Goal: Task Accomplishment & Management: Manage account settings

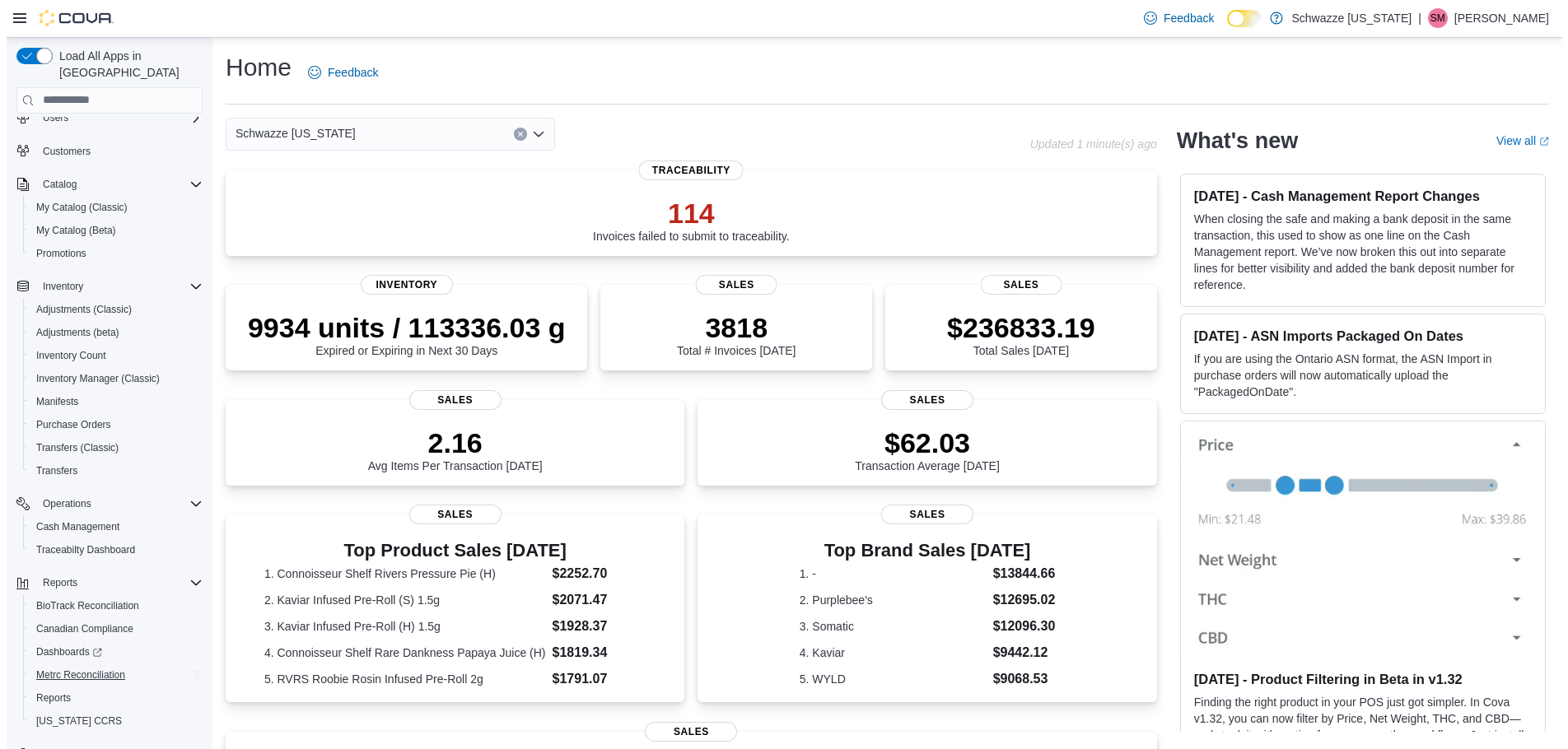
scroll to position [77, 0]
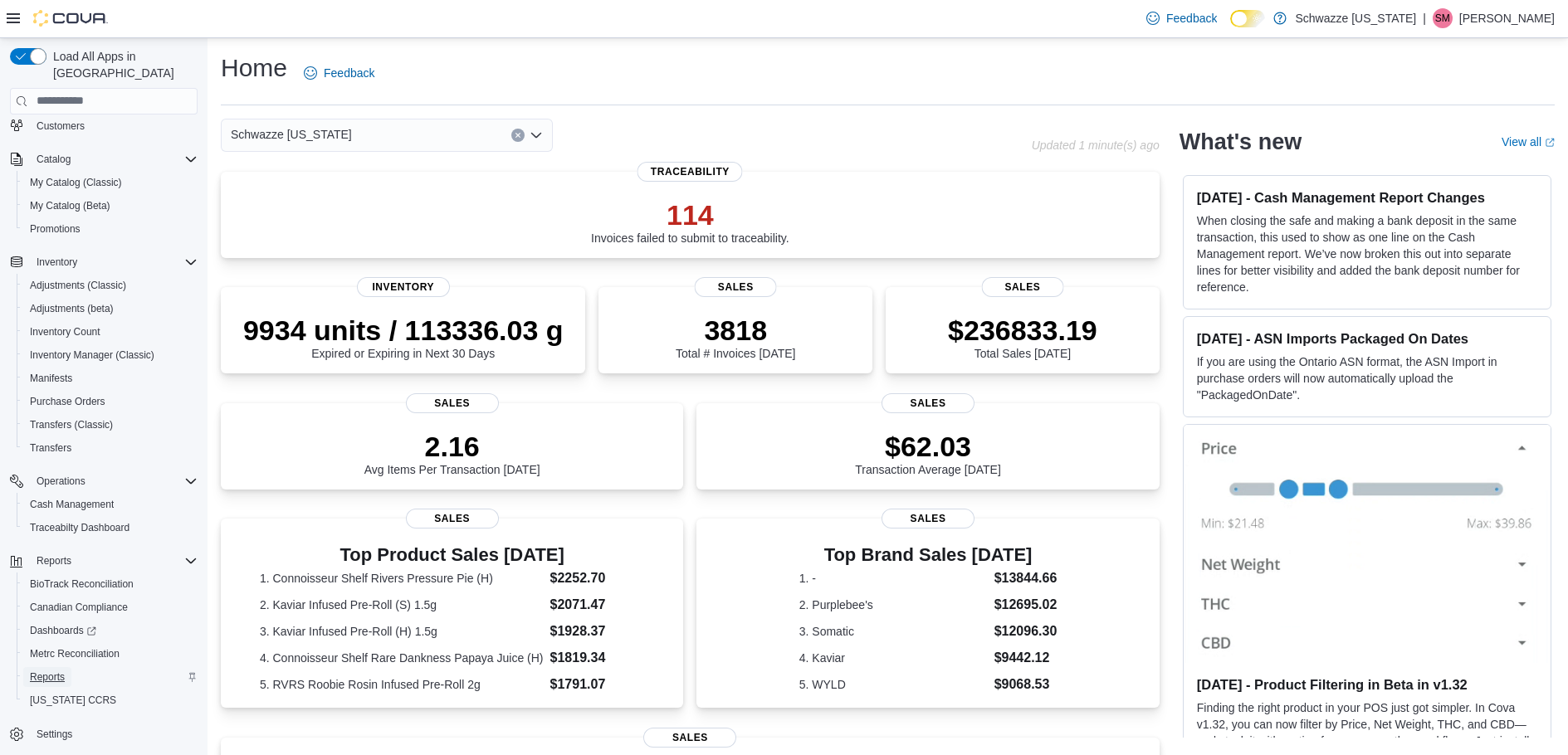
click at [36, 670] on span "Reports" at bounding box center [47, 677] width 35 height 13
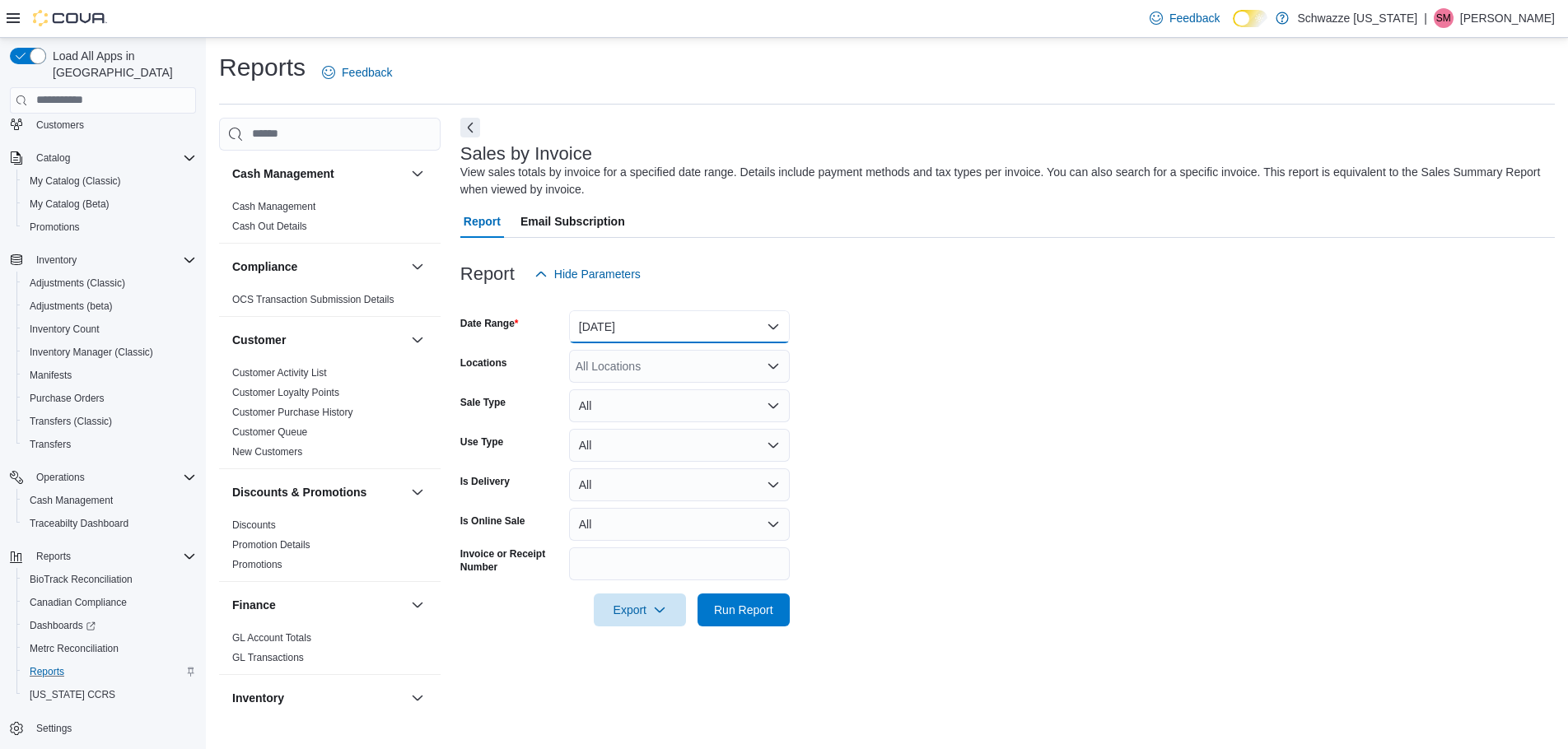
click at [679, 334] on button "[DATE]" at bounding box center [680, 327] width 221 height 33
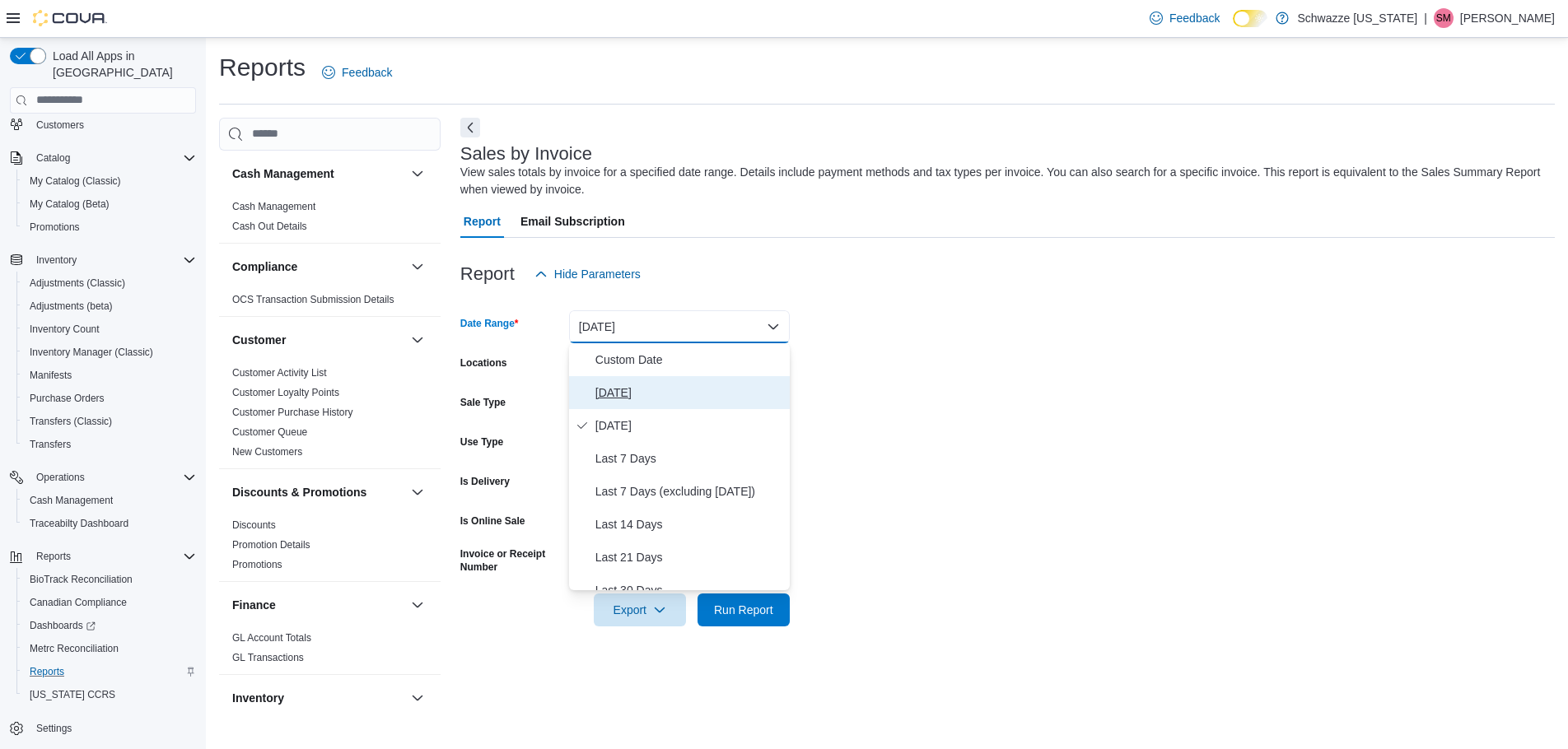
click at [665, 402] on span "[DATE]" at bounding box center [689, 392] width 188 height 19
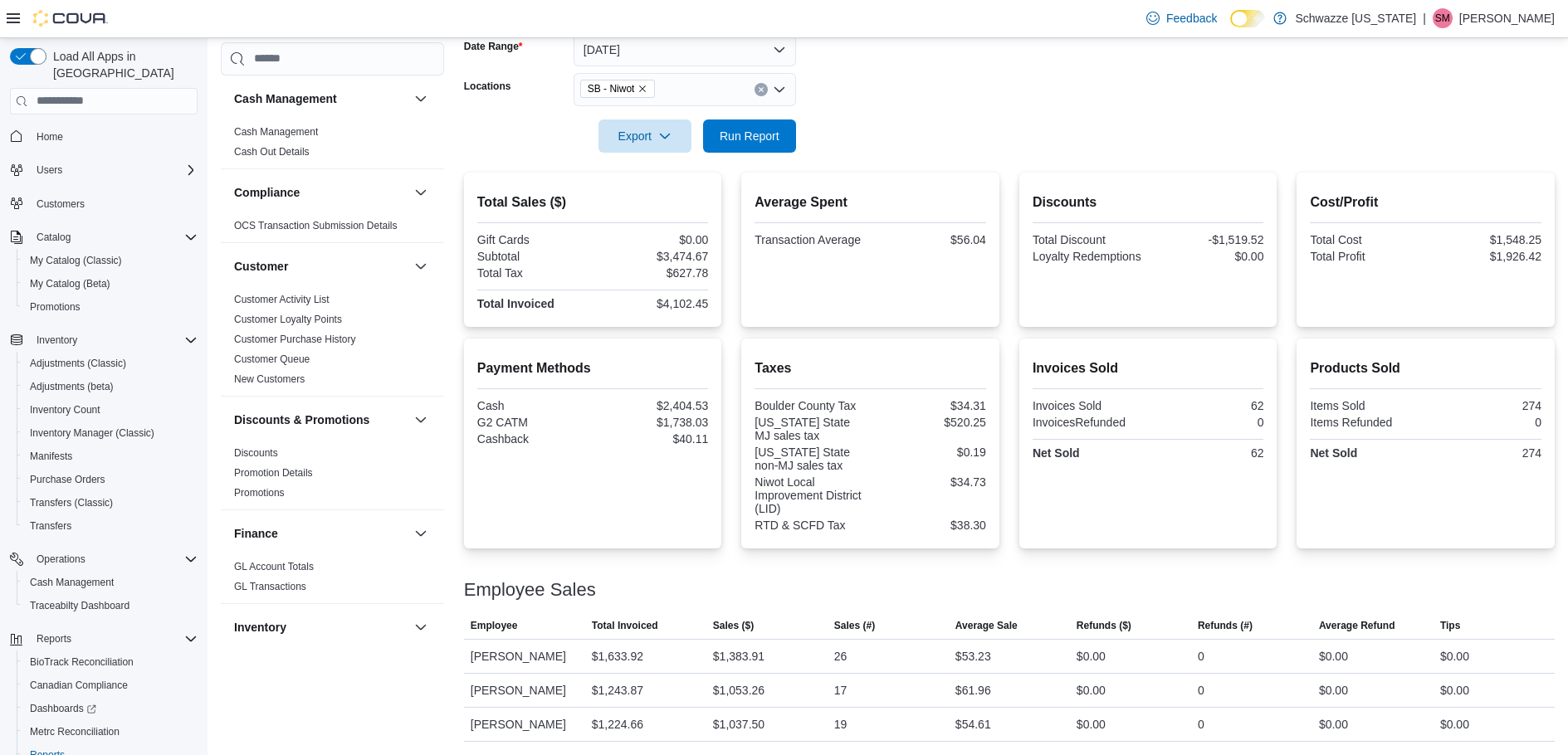
scroll to position [282, 0]
drag, startPoint x: 667, startPoint y: 232, endPoint x: 713, endPoint y: 238, distance: 46.4
click at [713, 238] on div "Total Sales ($) Gift Cards $0.00 Subtotal $3,474.67 Total Tax $627.78 Total Inv…" at bounding box center [594, 250] width 258 height 154
copy div "3,474.67"
click at [86, 576] on span "Cash Management" at bounding box center [72, 582] width 84 height 13
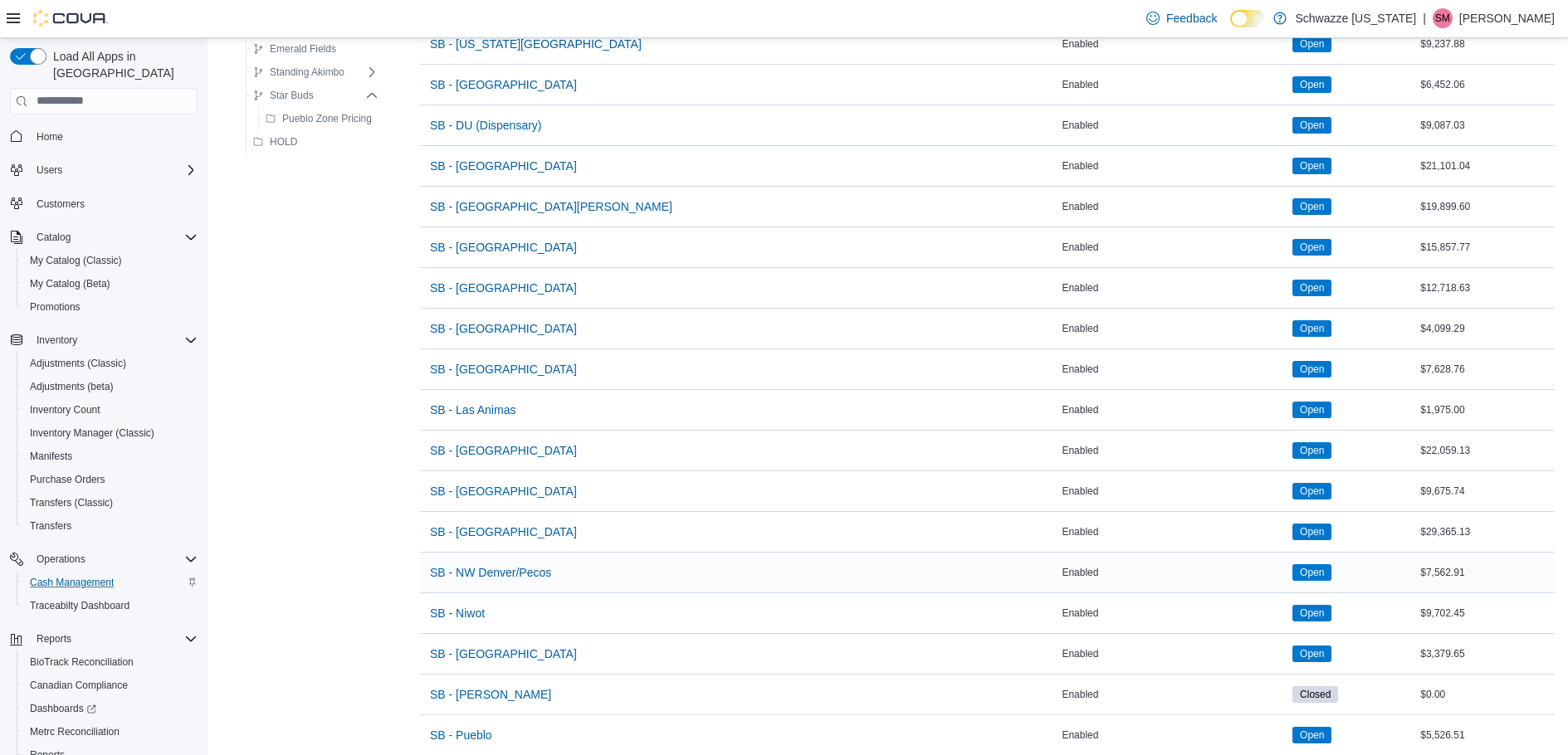
scroll to position [747, 0]
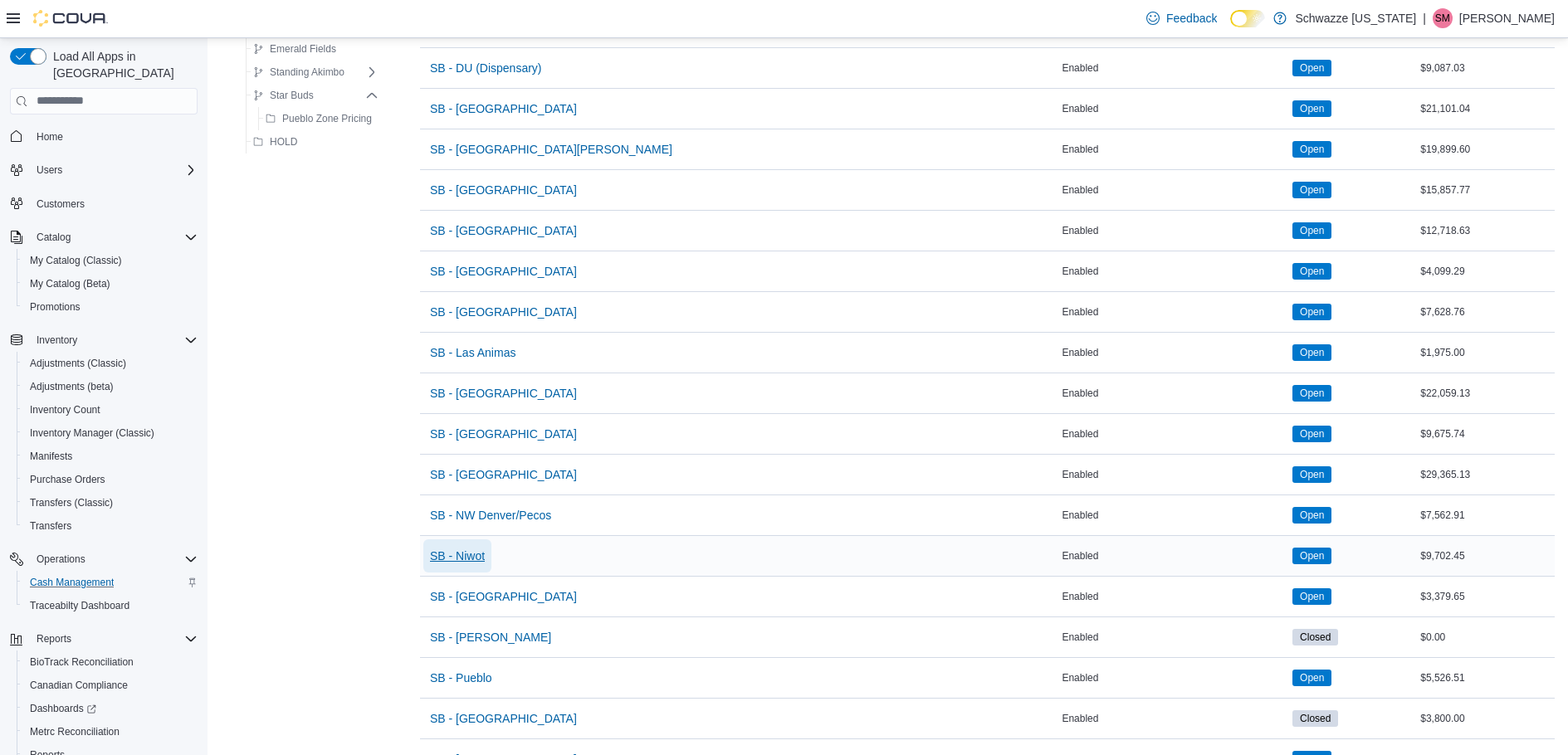
click at [441, 559] on span "SB - Niwot" at bounding box center [457, 556] width 55 height 17
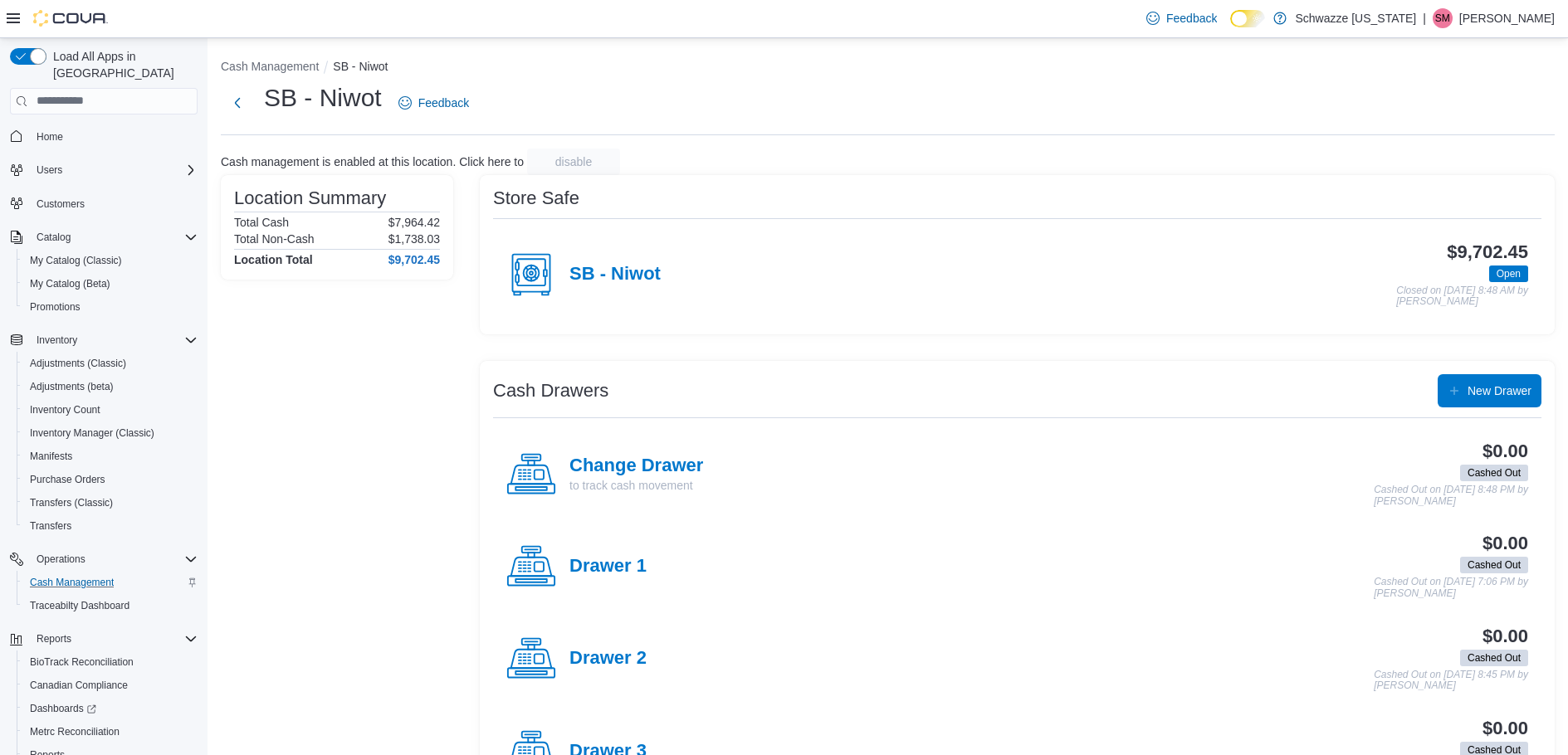
click at [1498, 277] on div "$9,702.45 Open Closed on October 11, 2025 8:48 AM by William Hester" at bounding box center [1094, 275] width 868 height 66
click at [609, 278] on h4 "SB - Niwot" at bounding box center [615, 274] width 91 height 21
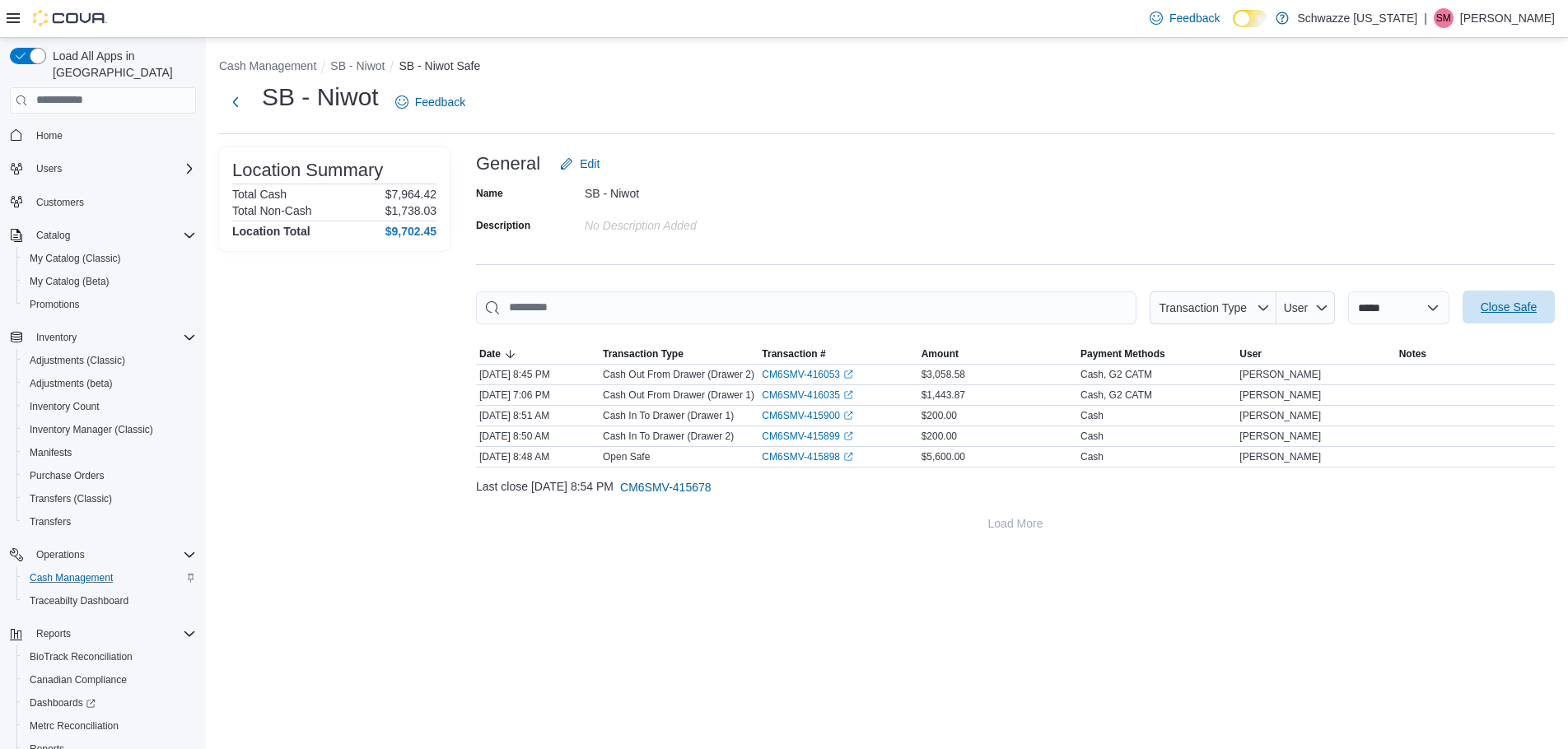
click at [1497, 314] on span "Close Safe" at bounding box center [1508, 307] width 56 height 17
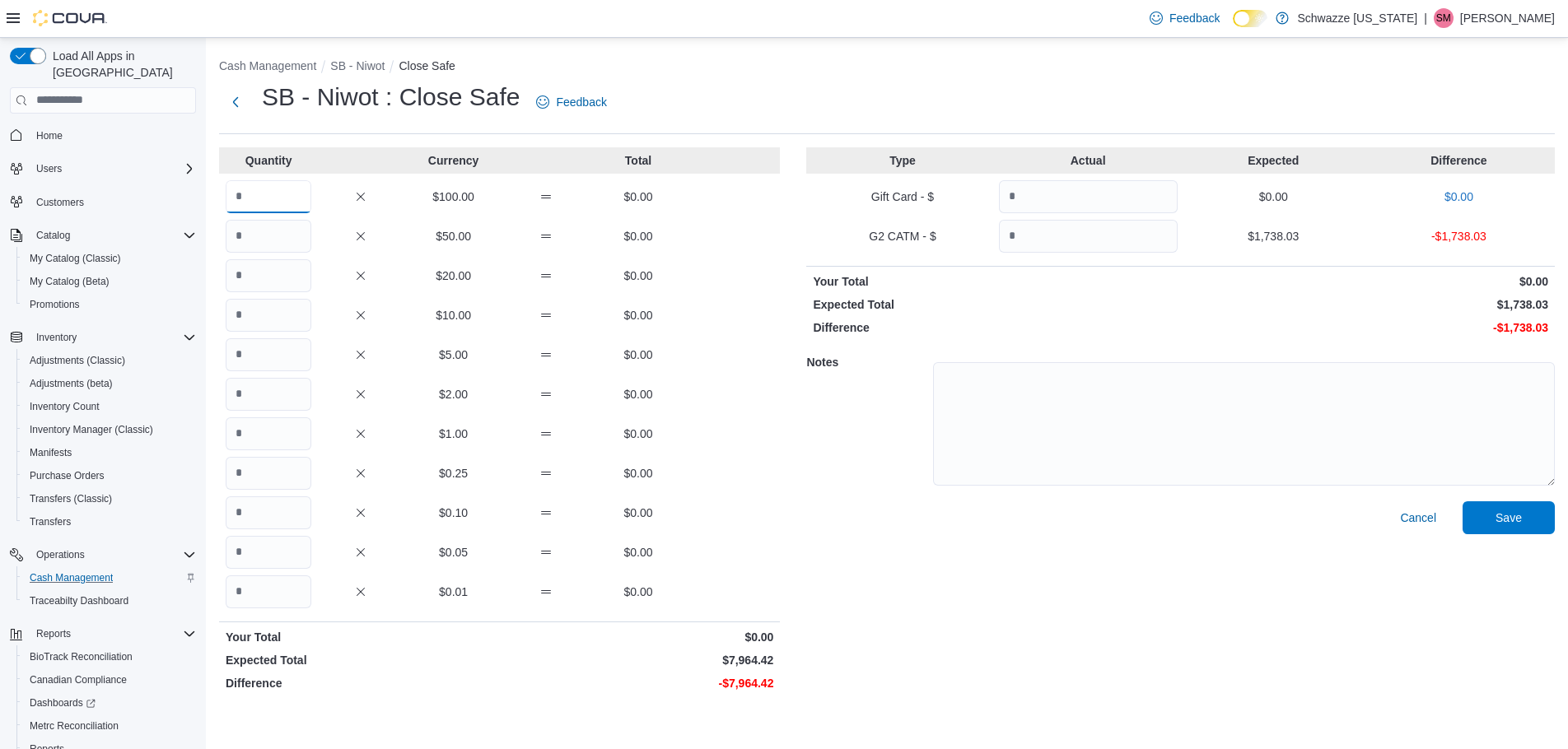
click at [289, 192] on input "Quantity" at bounding box center [268, 197] width 86 height 33
type input "**"
click at [259, 250] on input "Quantity" at bounding box center [268, 237] width 86 height 33
type input "**"
click at [269, 322] on input "Quantity" at bounding box center [268, 315] width 86 height 33
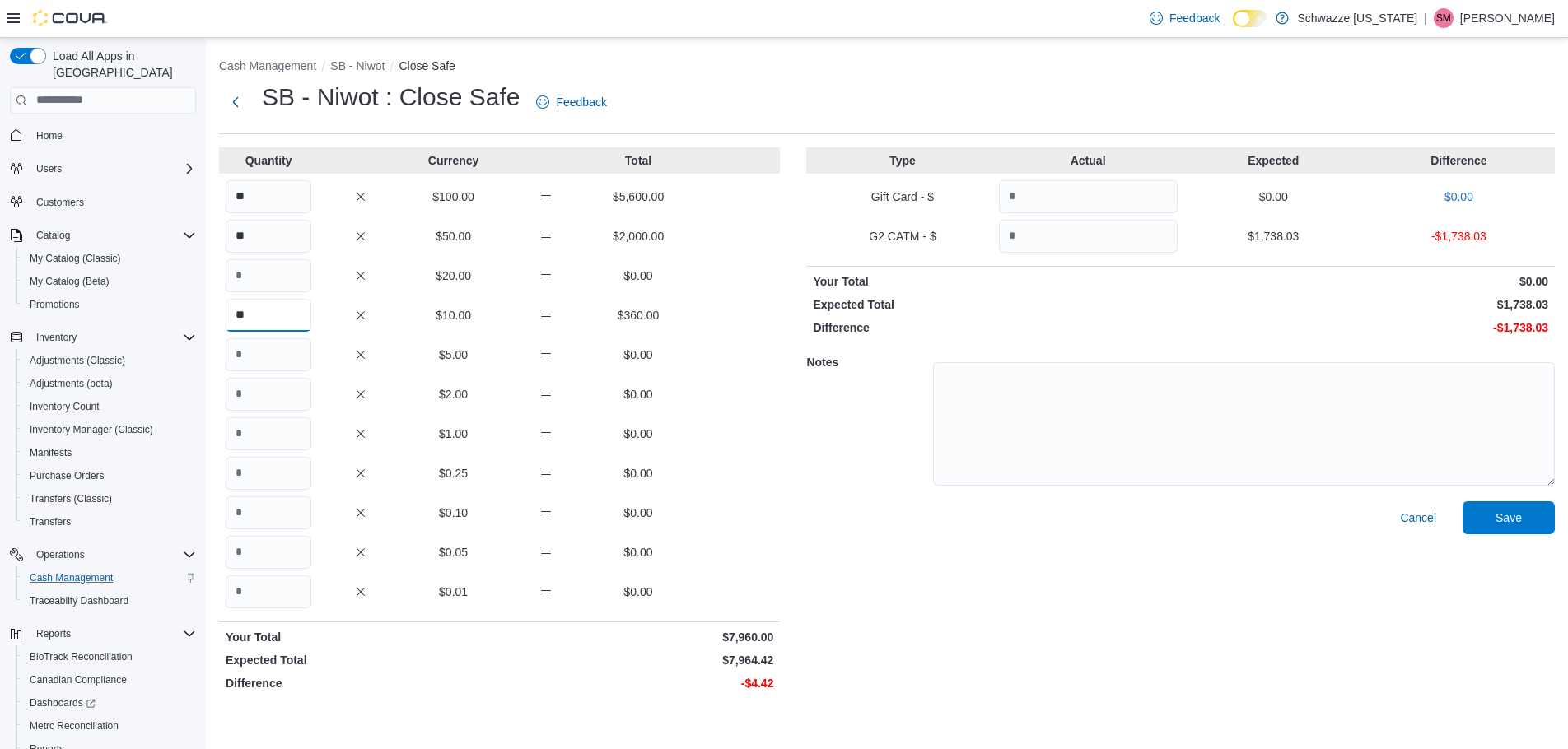
type input "**"
click at [267, 426] on input "Quantity" at bounding box center [268, 434] width 86 height 33
type input "*"
click at [291, 587] on input "Quantity" at bounding box center [268, 592] width 86 height 33
type input "**"
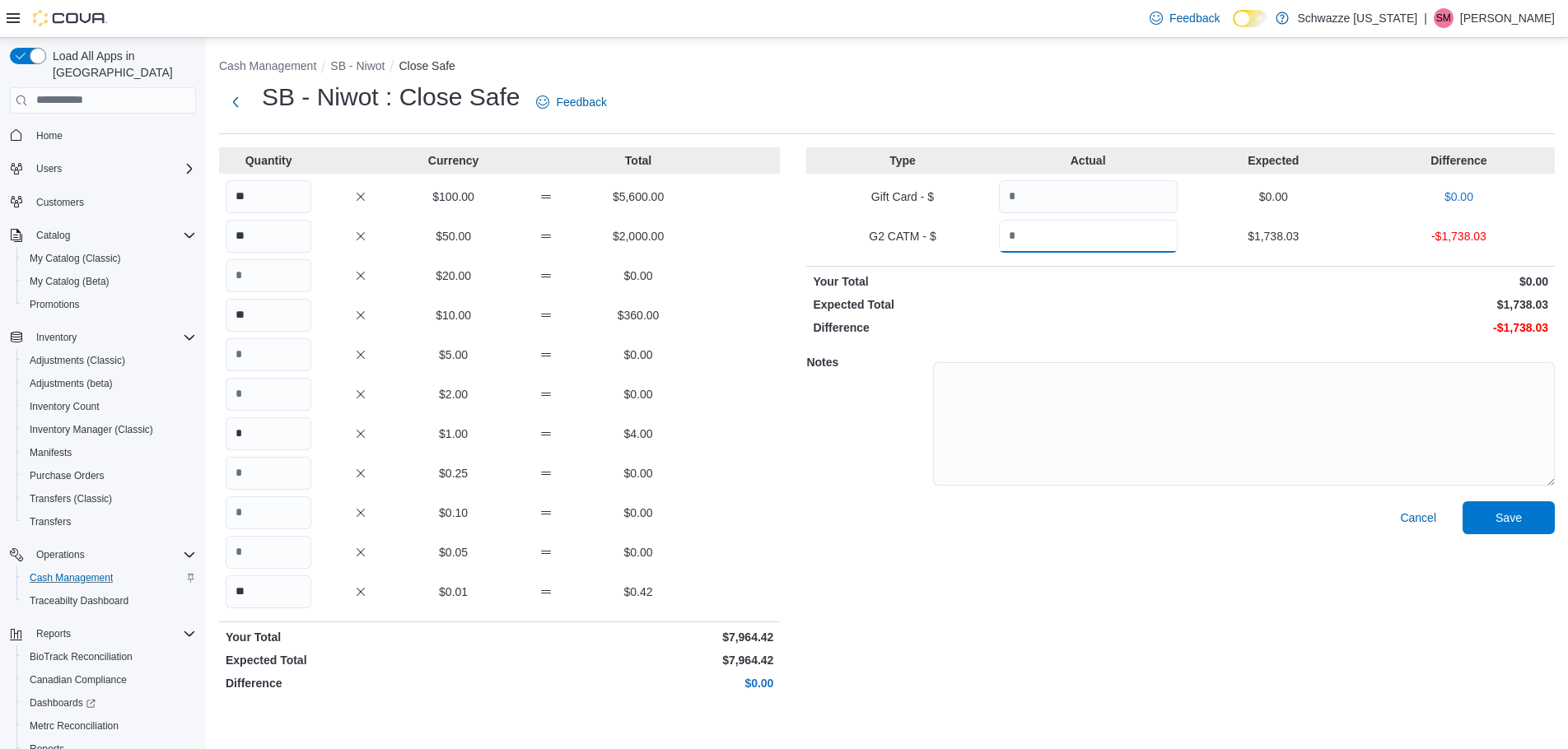
click at [1128, 244] on input "Quantity" at bounding box center [1088, 237] width 179 height 33
type input "*"
type input "*******"
click at [1510, 518] on span "Save" at bounding box center [1508, 517] width 27 height 17
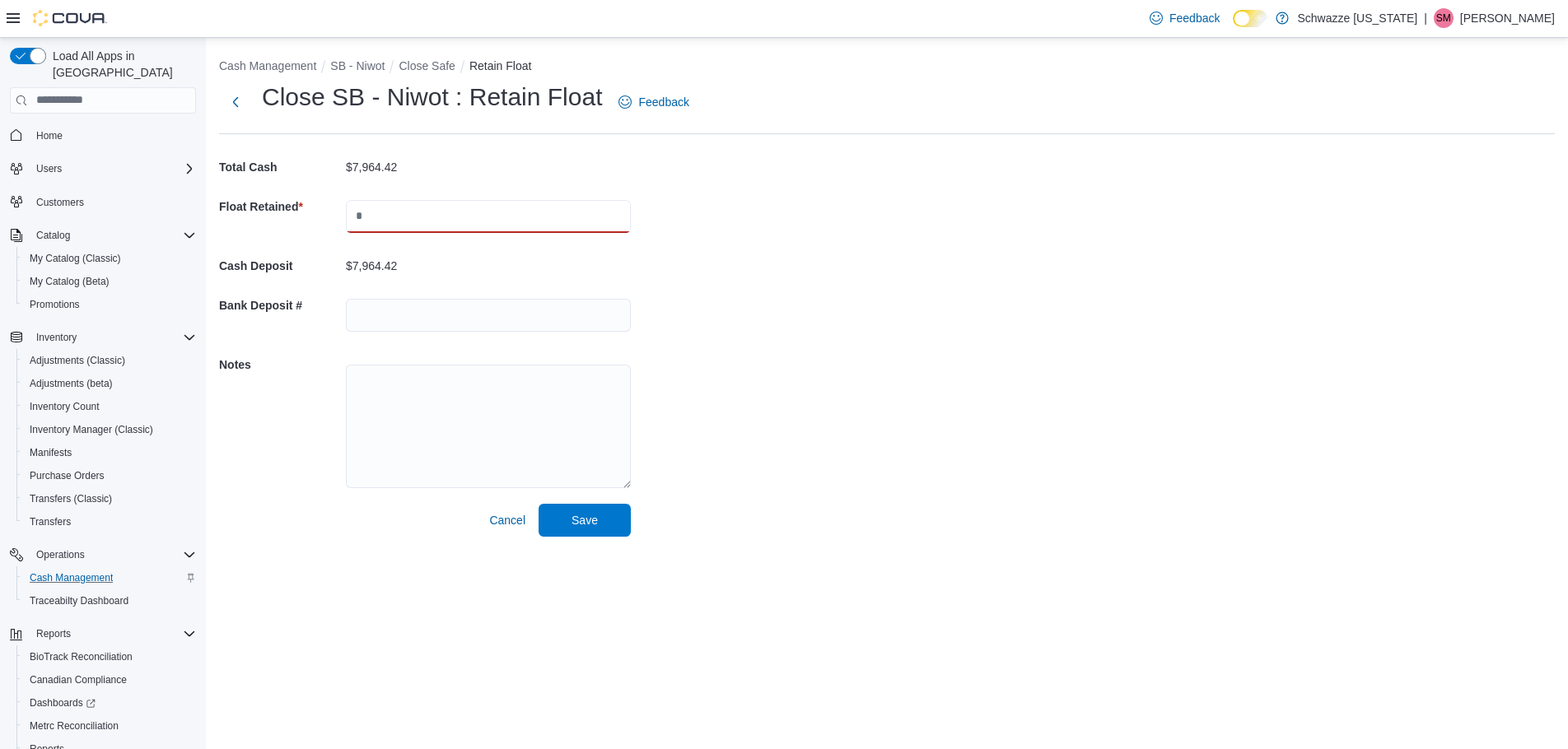
click at [476, 217] on input "text" at bounding box center [487, 217] width 285 height 33
type input "****"
click at [923, 380] on div "Cash Management SB - Niwot Close Safe Retain Float Close SB - Niwot : Retain Fl…" at bounding box center [886, 294] width 1362 height 512
drag, startPoint x: 592, startPoint y: 527, endPoint x: 567, endPoint y: 518, distance: 26.6
click at [592, 526] on span "Save" at bounding box center [584, 520] width 27 height 17
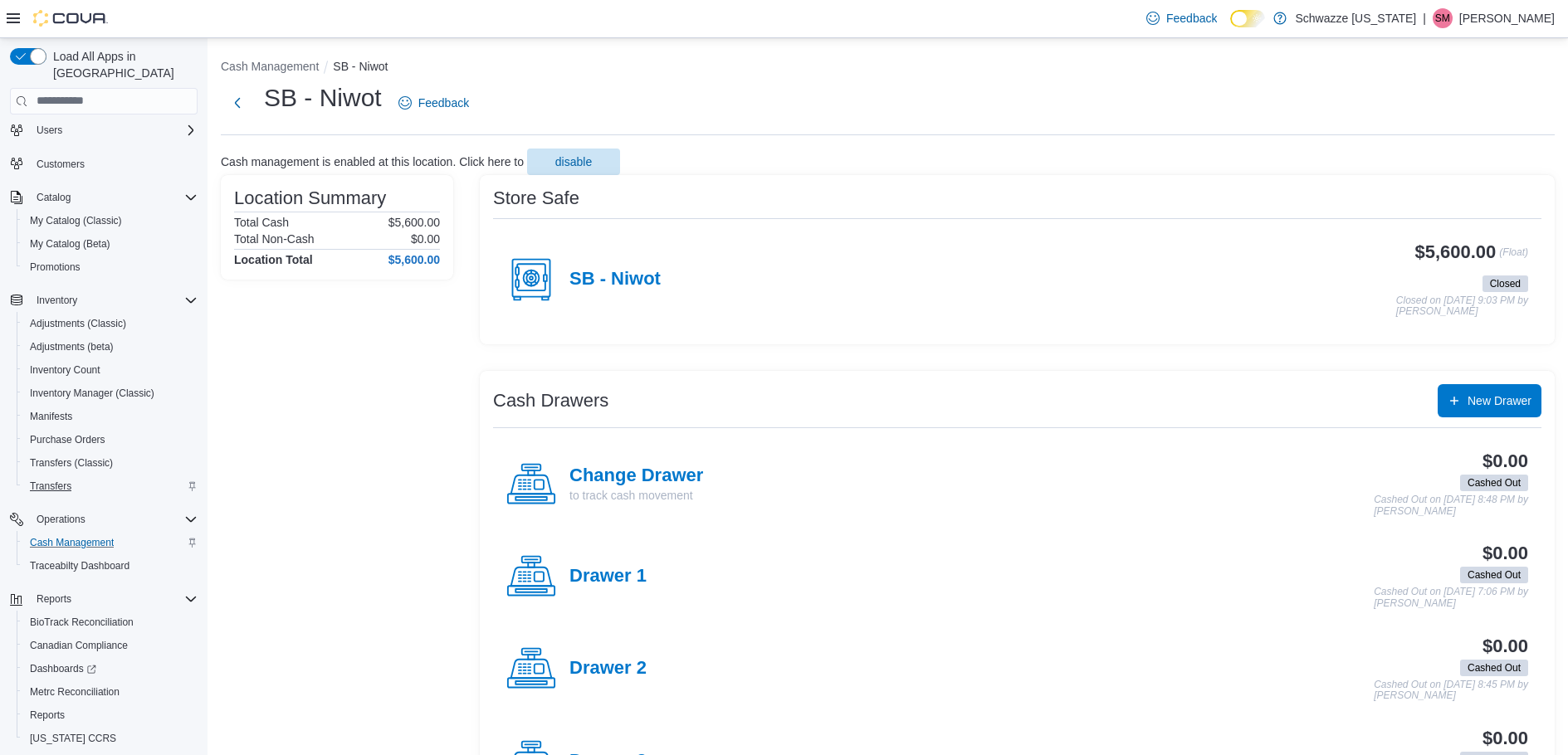
scroll to position [78, 0]
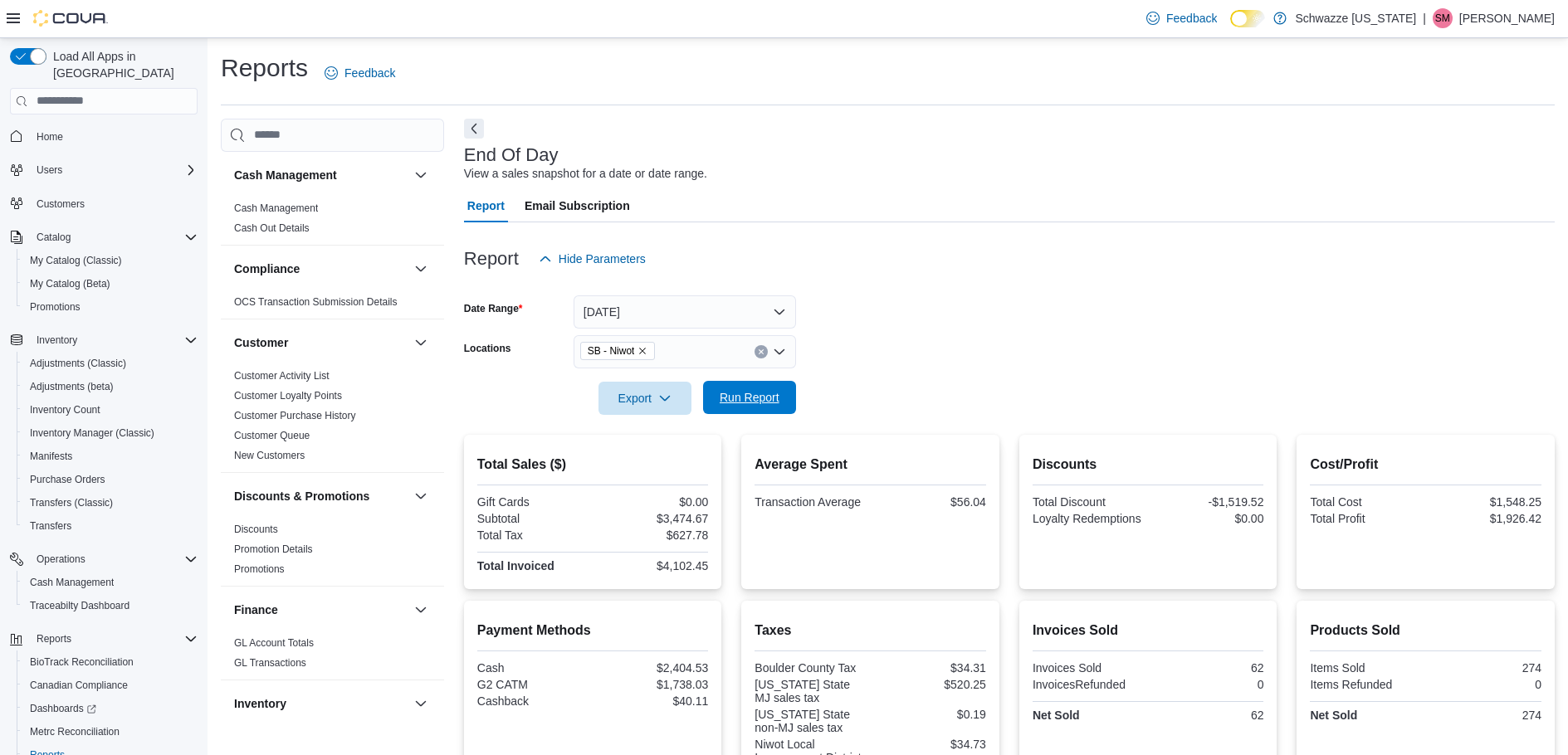
click at [741, 403] on span "Run Report" at bounding box center [750, 397] width 59 height 17
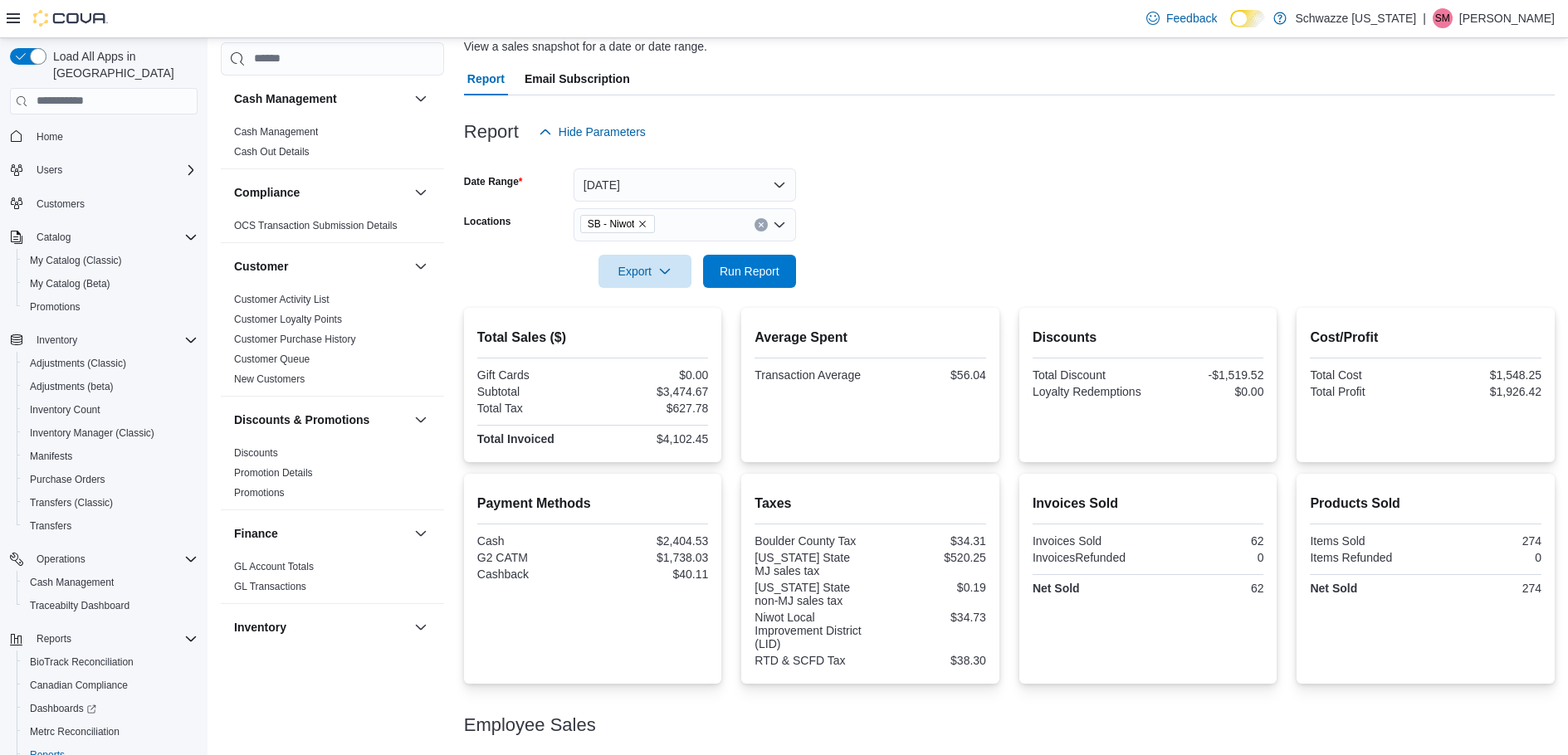
scroll to position [166, 0]
